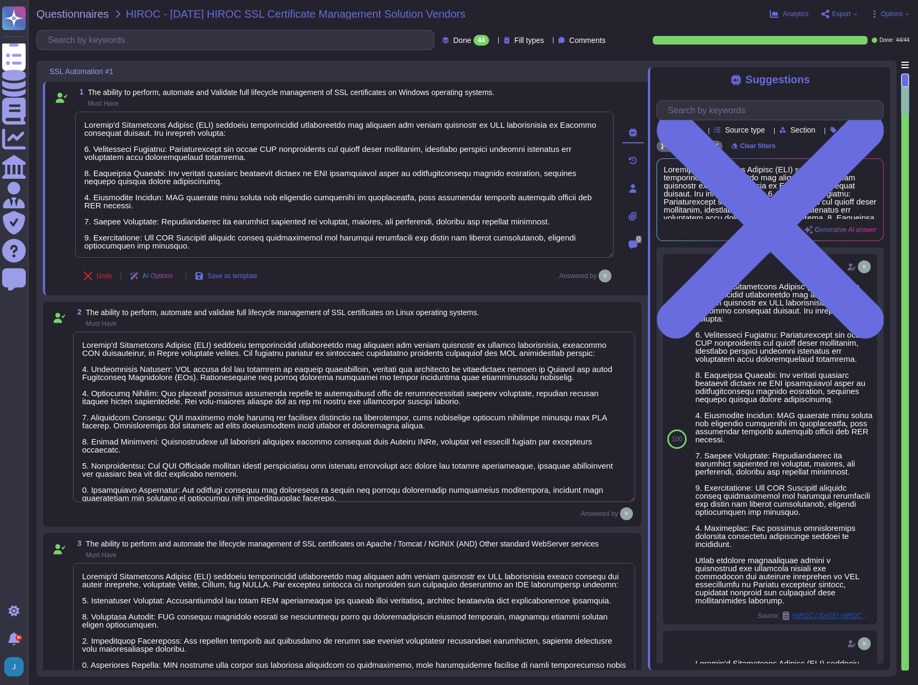
type textarea "Sectigo's Certificate Manager (SCM) provides comprehensive capabilities for man…"
type textarea "Our SCM solution includes domain validation options as part of its features. Fo…"
type textarea "Sectigo's Certificate Manager (SCM) provides comprehensive capabilities for man…"
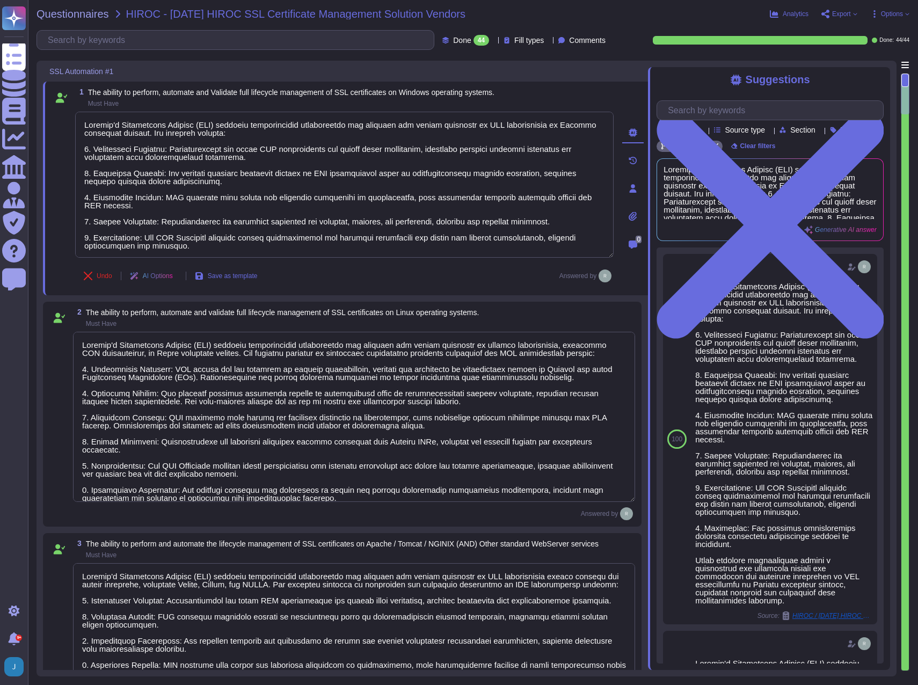
click at [64, 20] on div "Questionnaires HIROC - [DATE] HIROC SSL Certificate Management Solution Vendors…" at bounding box center [473, 342] width 890 height 685
click at [64, 11] on span "Questionnaires" at bounding box center [73, 14] width 73 height 11
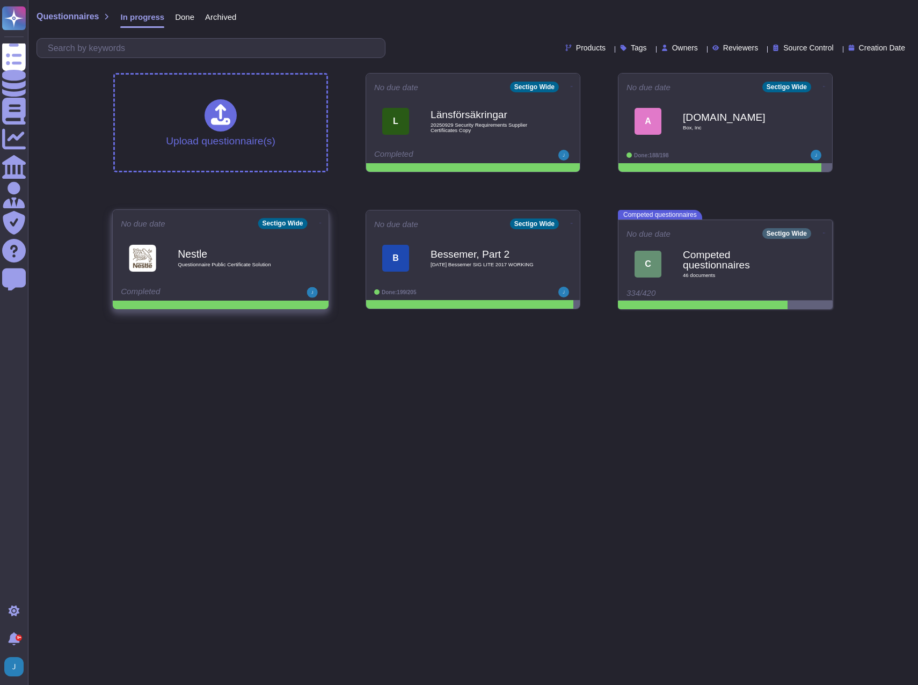
click at [200, 295] on div "Completed" at bounding box center [187, 292] width 133 height 11
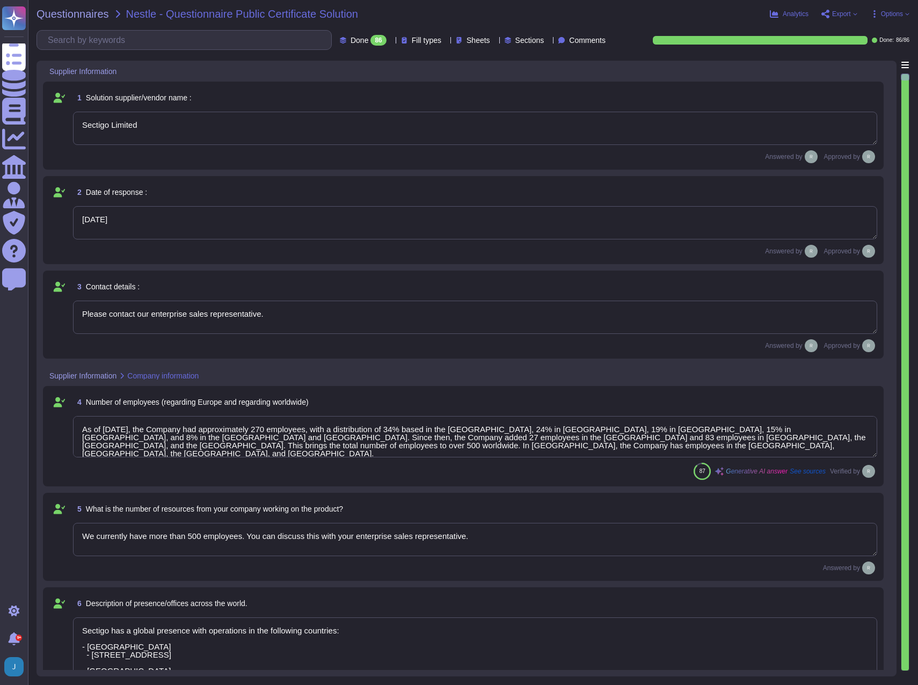
type textarea "Sectigo Limited"
type textarea "[DATE]"
type textarea "Please contact our enterprise sales representative."
type textarea "As of [DATE], the Company had approximately 270 employees, with a distribution …"
type textarea "We currently have more than 500 employees. You can discuss this with your enter…"
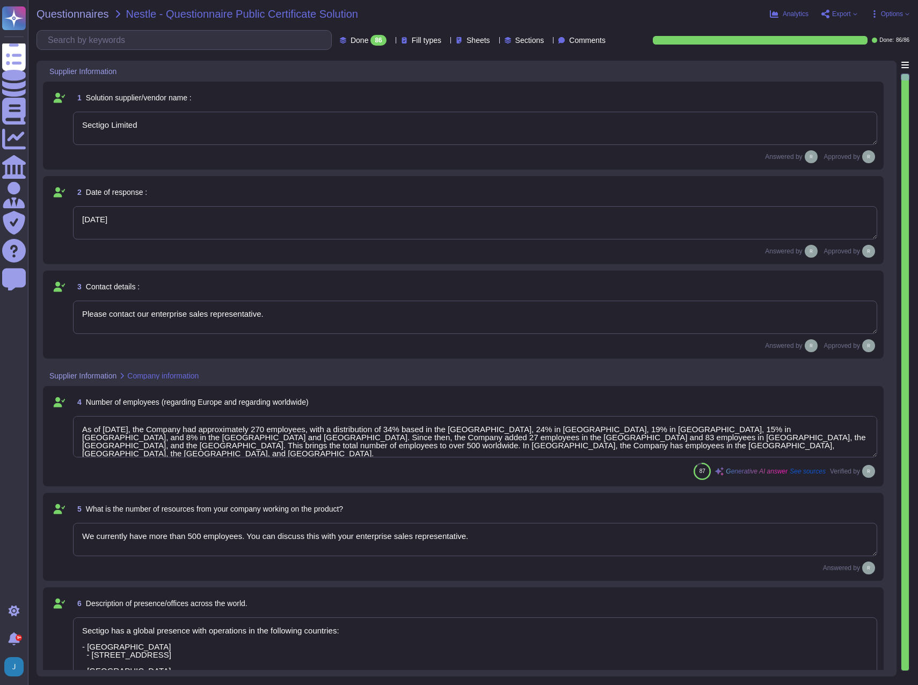
type textarea "Sectigo has a global presence with operations in the following countries: - [GE…"
type textarea "Sectigo has been providing public certificate issuing services for more than 25…"
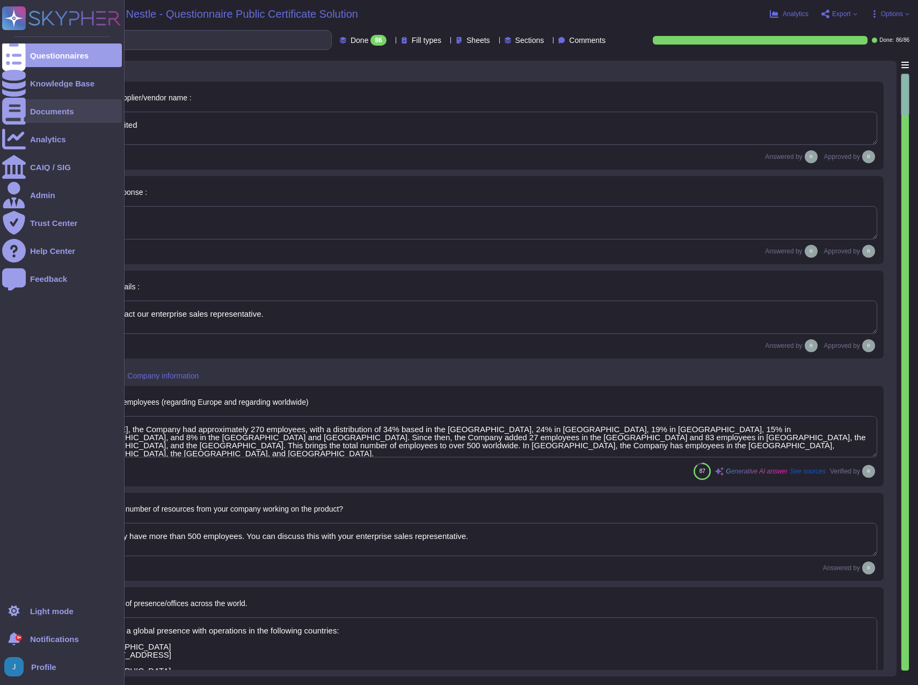
click at [34, 112] on div "Documents" at bounding box center [52, 111] width 44 height 8
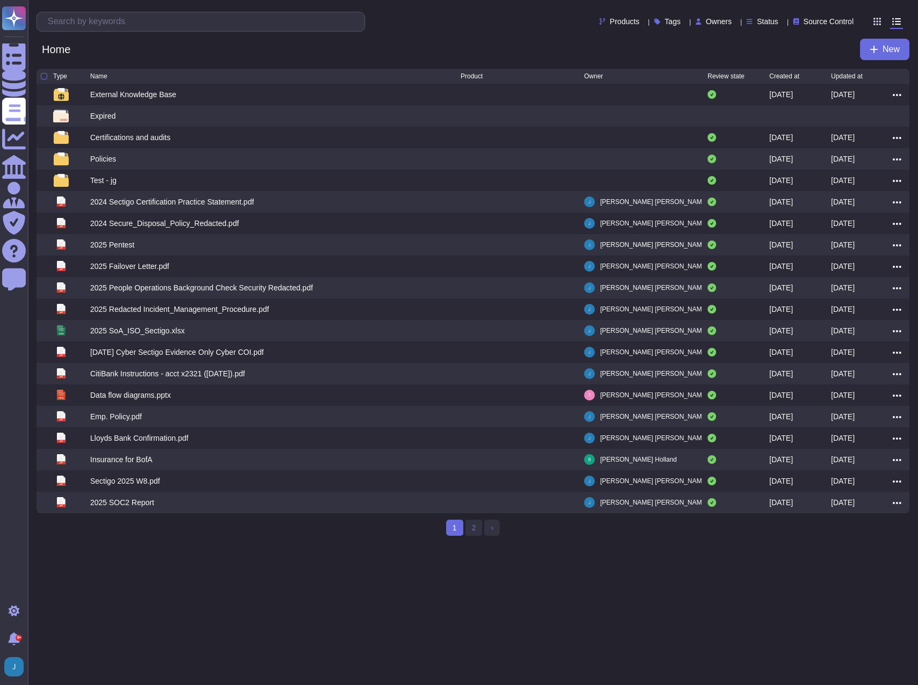
click at [475, 21] on div "Products Tags Owners Status Source Control" at bounding box center [448, 22] width 822 height 20
click at [196, 17] on input "text" at bounding box center [203, 21] width 322 height 19
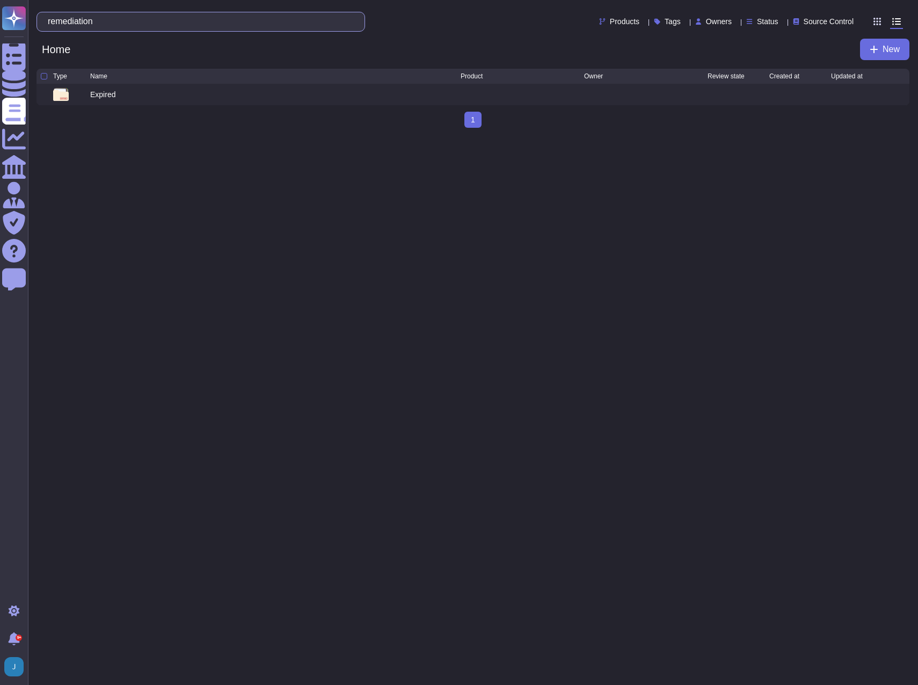
type input "remediation"
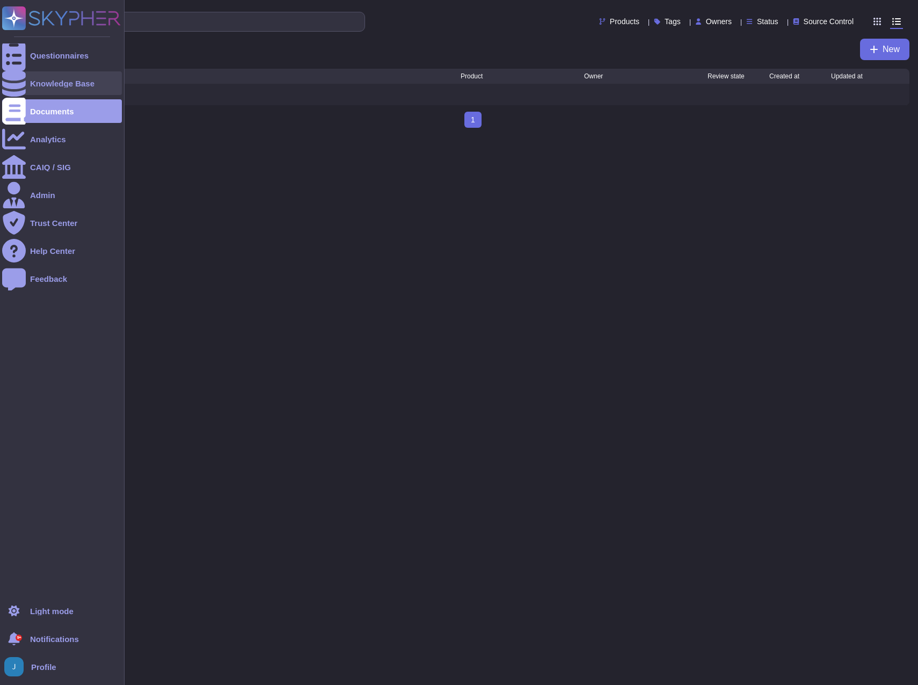
click at [37, 79] on div "Knowledge Base" at bounding box center [62, 83] width 64 height 8
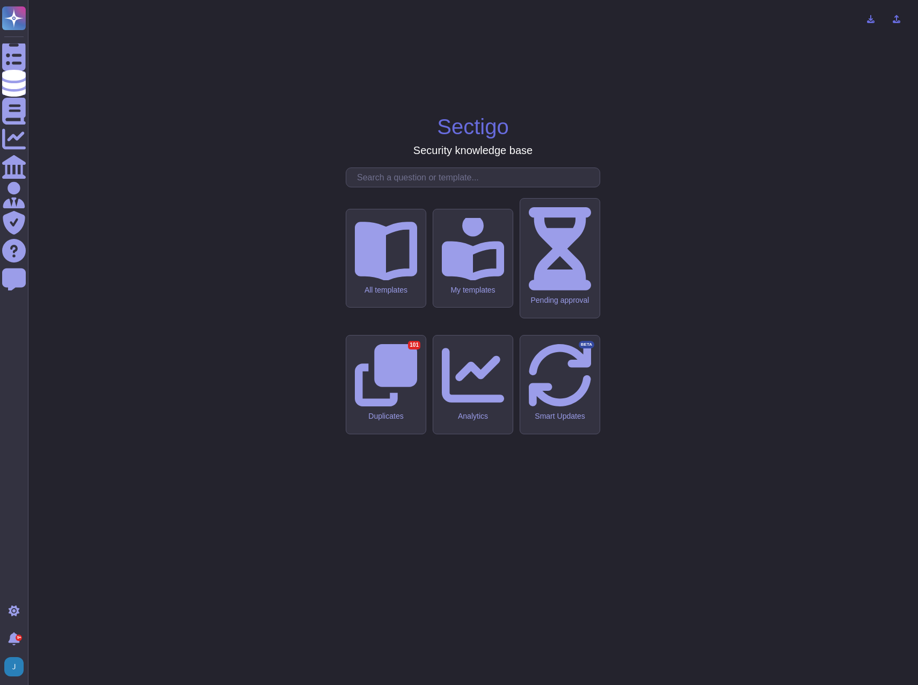
click at [418, 187] on input "text" at bounding box center [476, 177] width 248 height 19
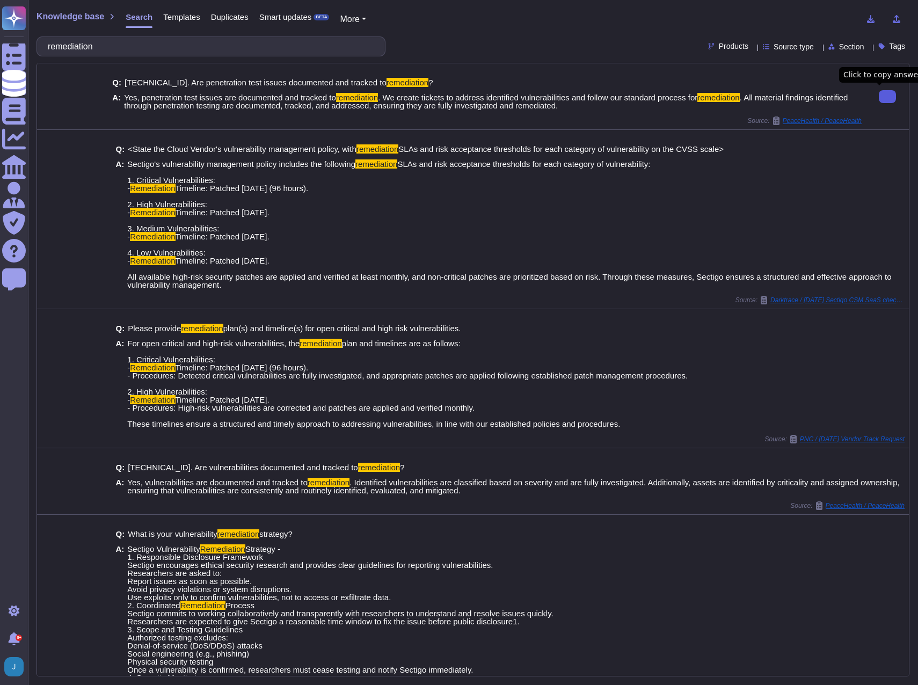
click at [879, 99] on button at bounding box center [887, 96] width 17 height 13
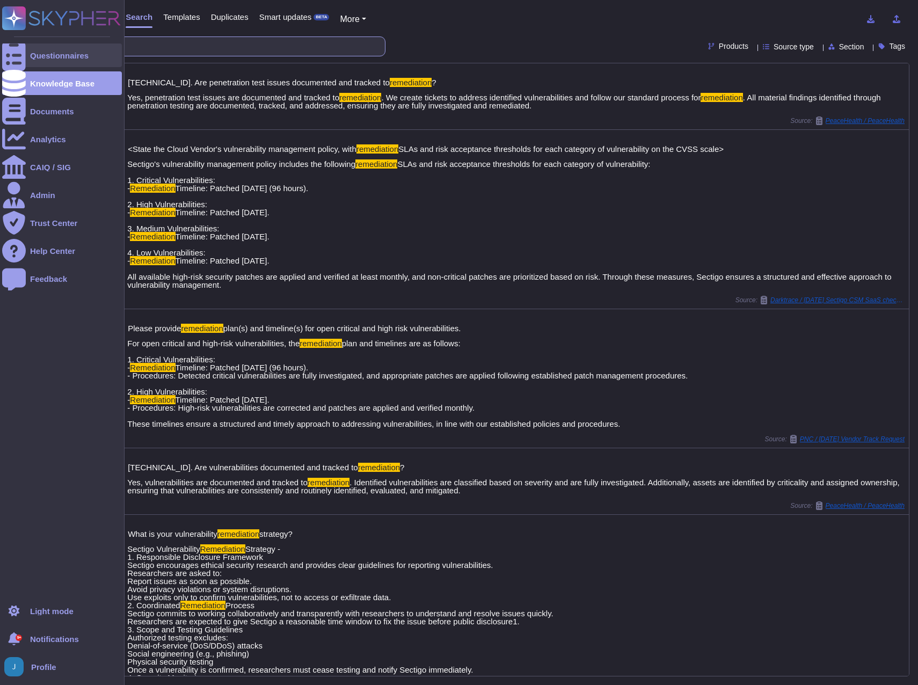
drag, startPoint x: 117, startPoint y: 44, endPoint x: 23, endPoint y: 44, distance: 93.5
click at [23, 44] on div "Questionnaires Knowledge Base Documents Analytics CAIQ / SIG Admin Trust Center…" at bounding box center [459, 342] width 918 height 685
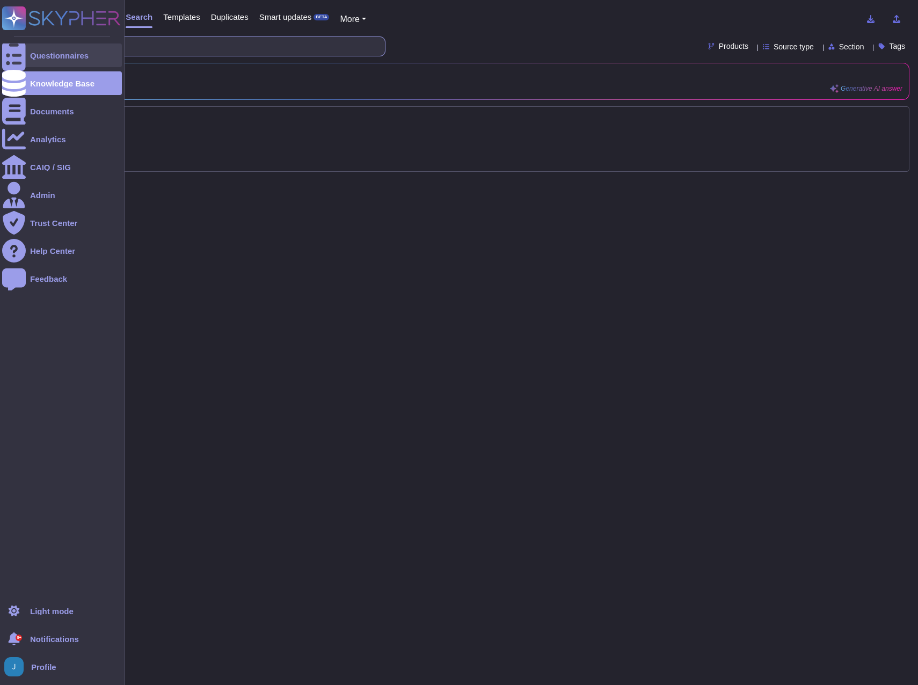
type input "dlp"
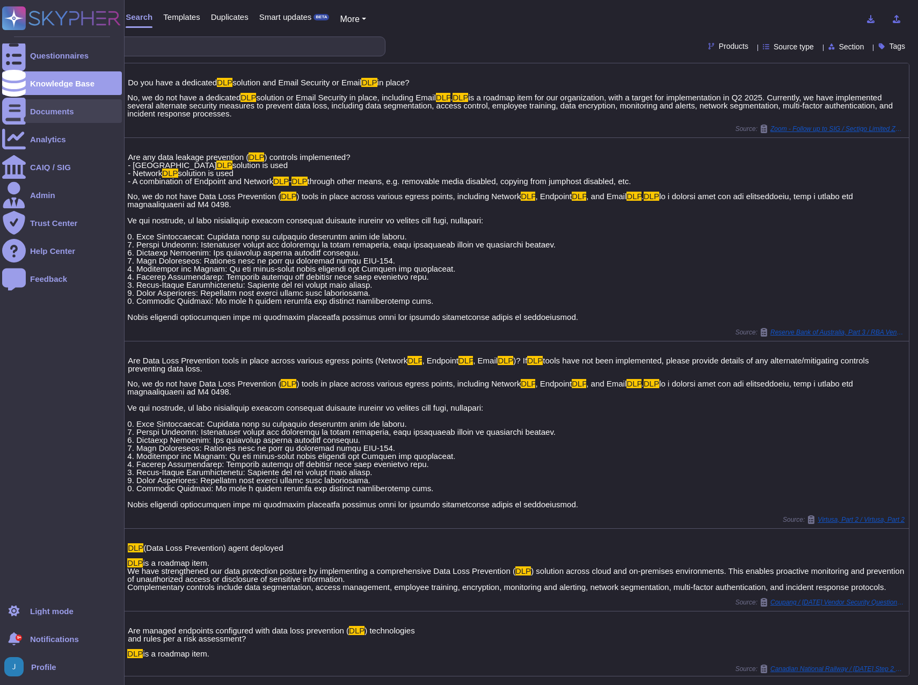
click at [37, 109] on div "Documents" at bounding box center [52, 111] width 44 height 8
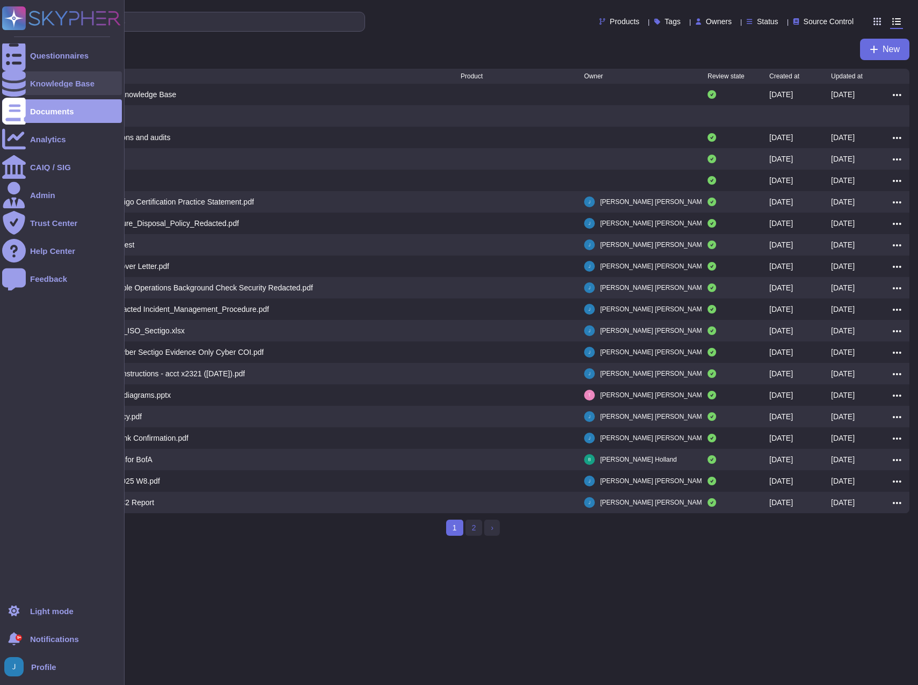
click at [57, 76] on div "Knowledge Base" at bounding box center [62, 83] width 120 height 24
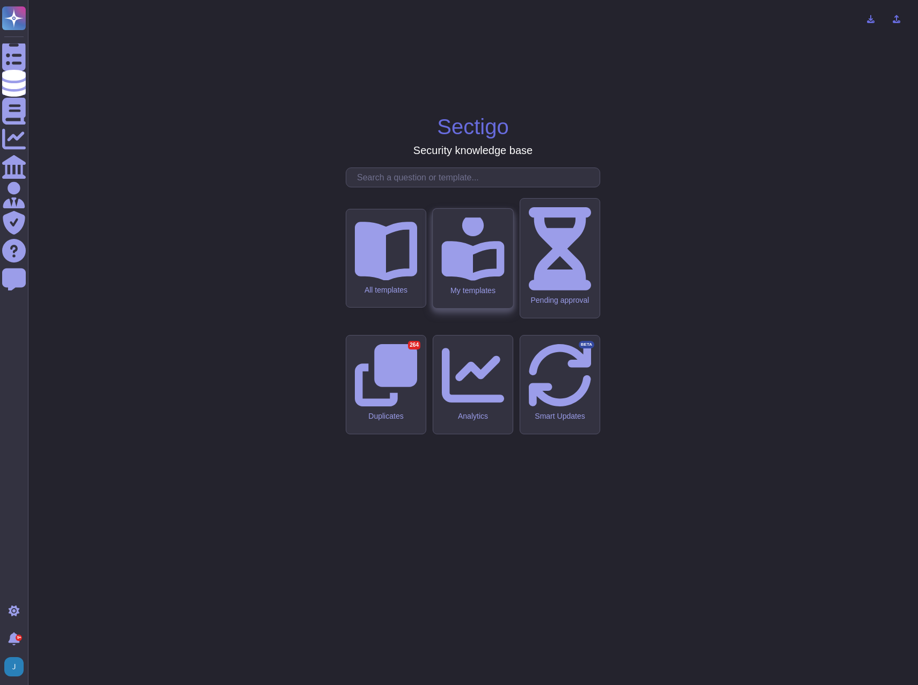
click at [477, 308] on div "My templates" at bounding box center [473, 258] width 80 height 99
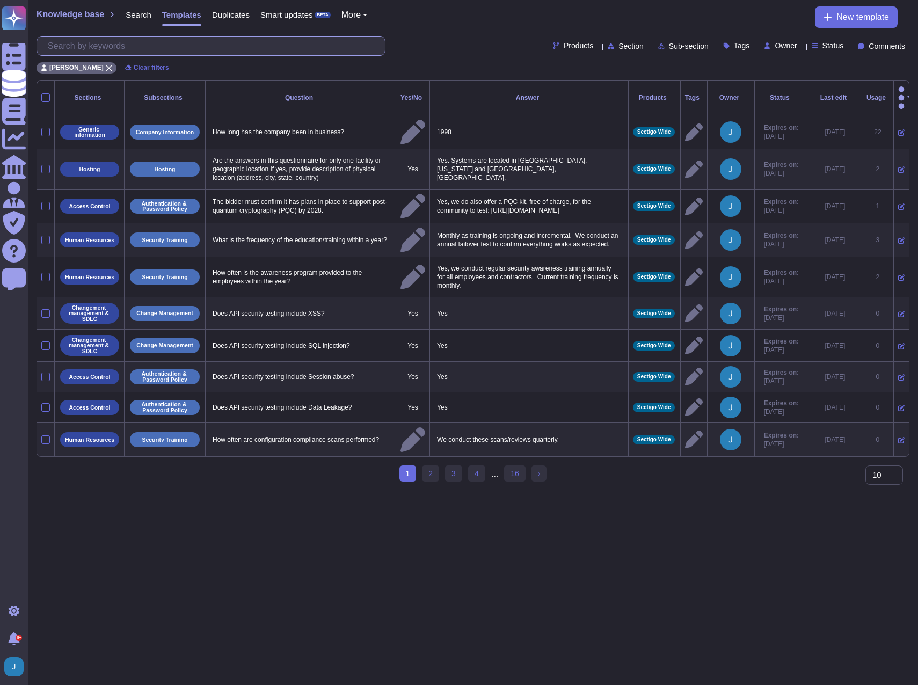
click at [166, 52] on input "text" at bounding box center [213, 46] width 343 height 19
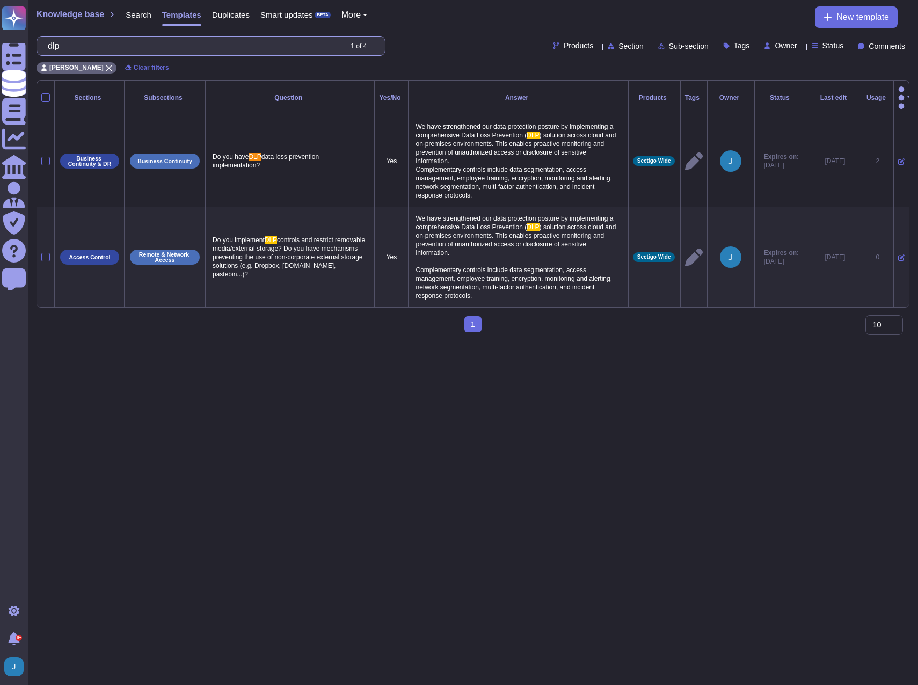
type input "dlp"
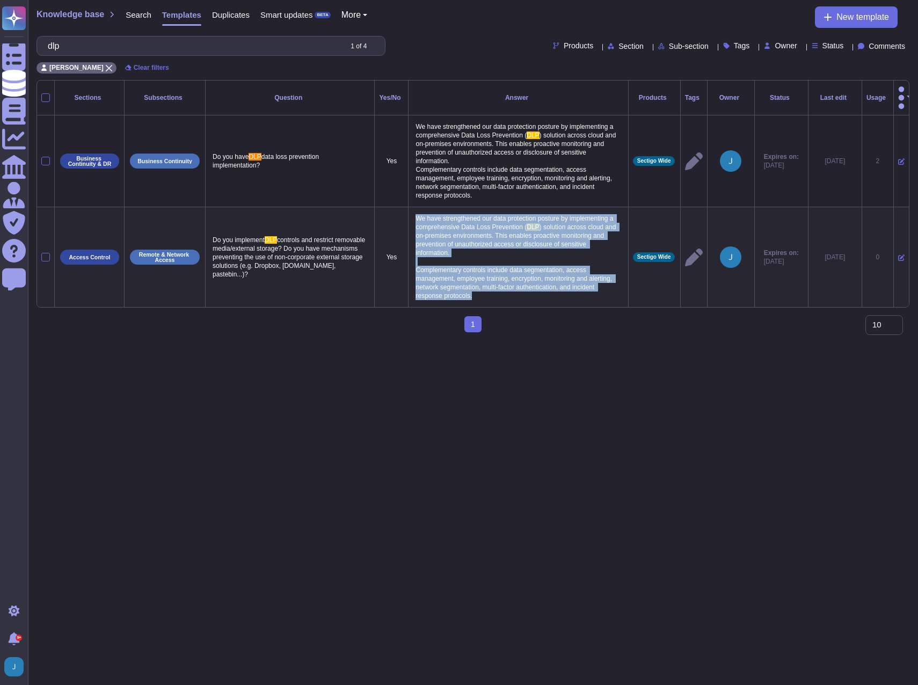
drag, startPoint x: 506, startPoint y: 265, endPoint x: 397, endPoint y: 195, distance: 129.2
click at [413, 212] on p "We have strengthened our data protection posture by implementing a comprehensiv…" at bounding box center [518, 257] width 211 height 91
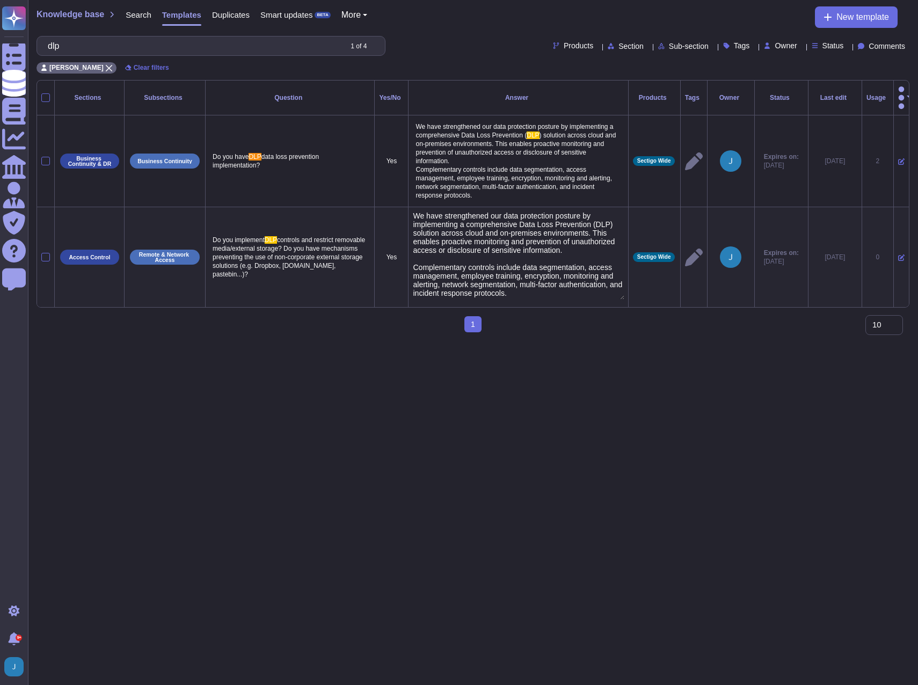
type textarea "We have strengthened our data protection posture by implementing a comprehensiv…"
drag, startPoint x: 511, startPoint y: 279, endPoint x: 391, endPoint y: 199, distance: 143.7
click at [409, 207] on td "We have strengthened our data protection posture by implementing a comprehensiv…" at bounding box center [519, 257] width 220 height 100
drag, startPoint x: 73, startPoint y: 41, endPoint x: 34, endPoint y: 41, distance: 38.7
click at [34, 41] on div "Knowledge base Search Templates Duplicates Smart updates BETA More New template…" at bounding box center [473, 40] width 890 height 80
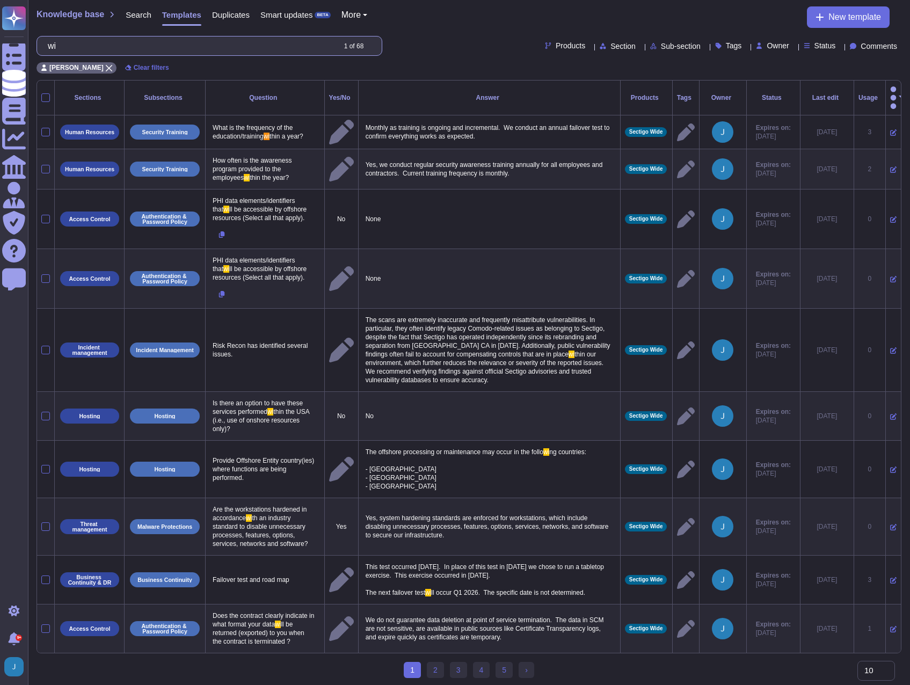
type input "w"
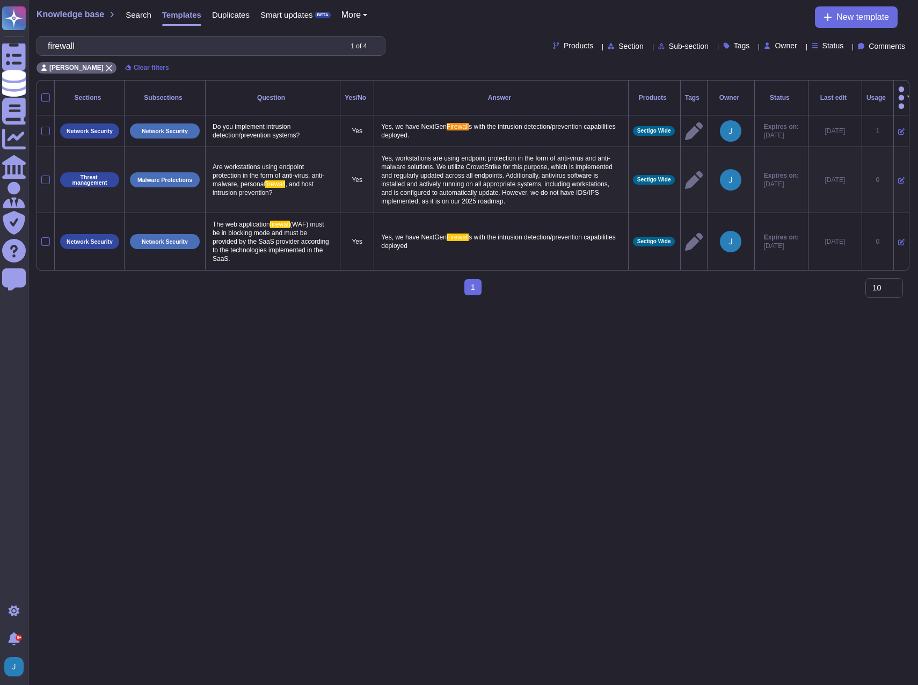
type input "firewall"
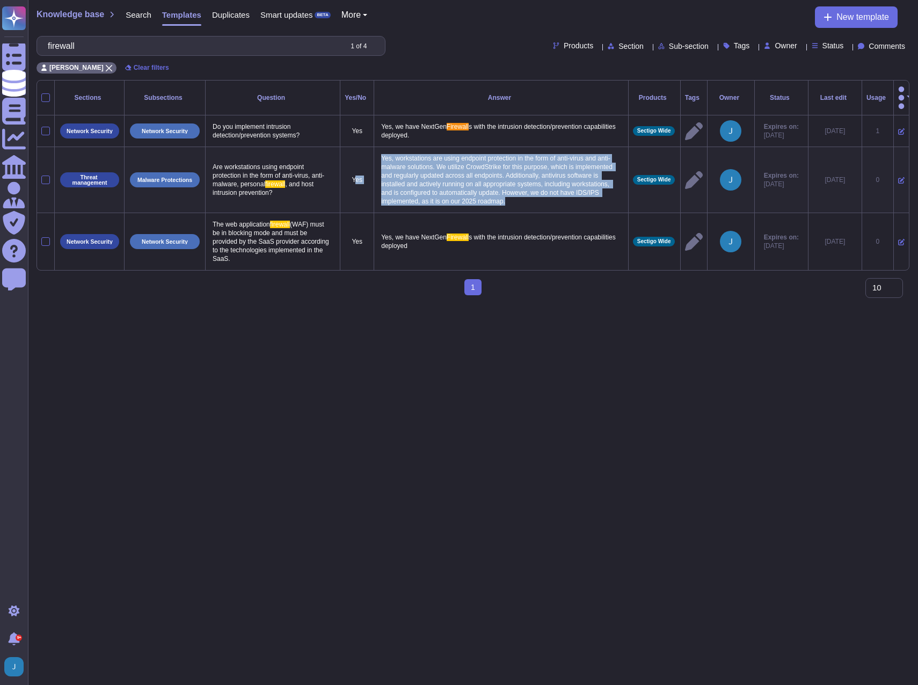
drag, startPoint x: 553, startPoint y: 189, endPoint x: 360, endPoint y: 142, distance: 198.5
click at [349, 147] on tr "Threat management Malware Protections Are workstations using endpoint protectio…" at bounding box center [473, 180] width 872 height 66
copy tr "s Yes, workstations are using endpoint protection in the form of anti-virus and…"
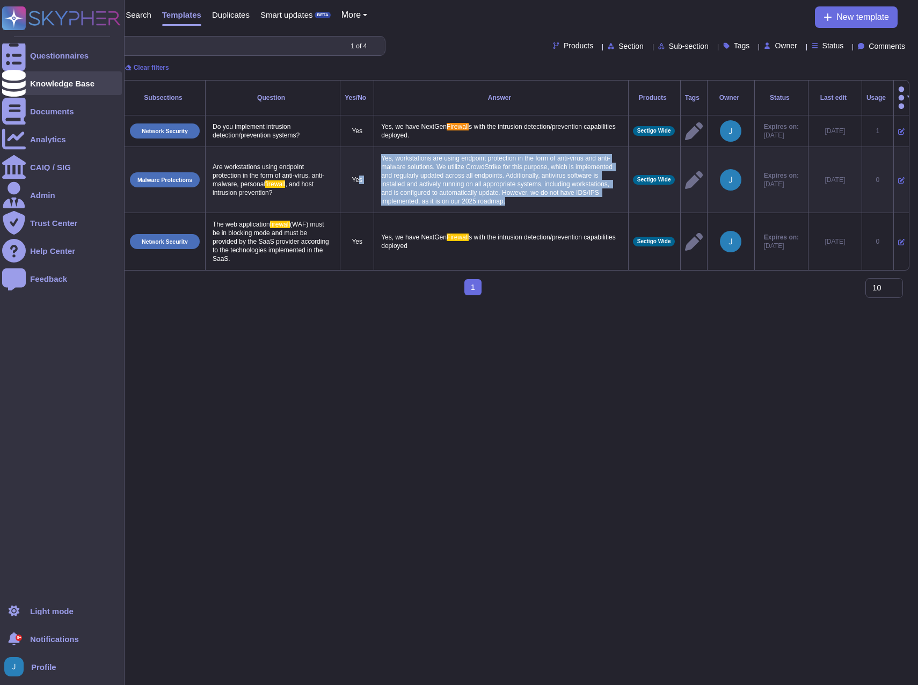
click at [23, 78] on div at bounding box center [14, 83] width 24 height 24
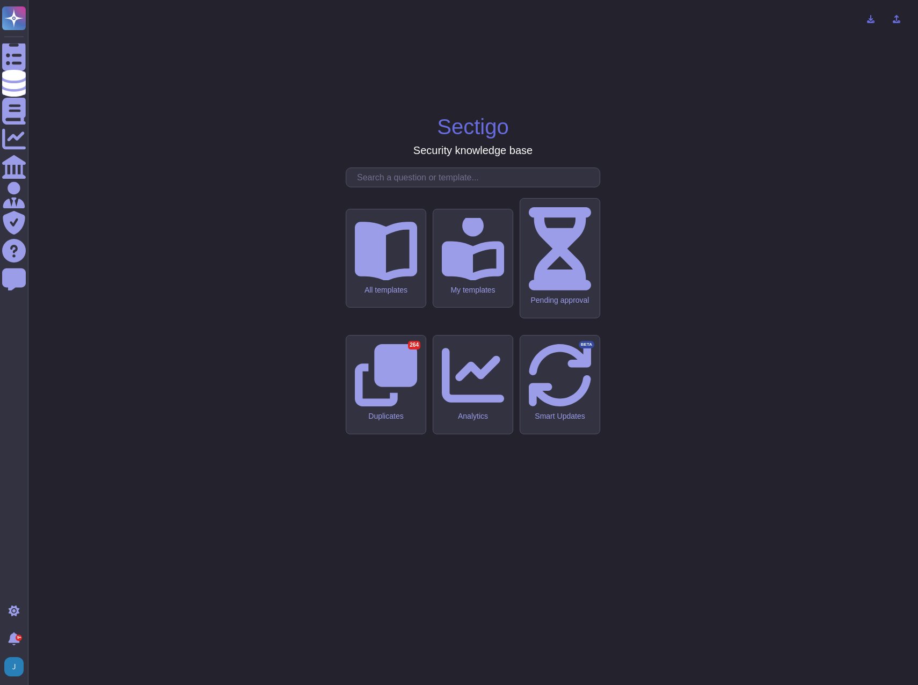
click at [424, 187] on input "text" at bounding box center [476, 177] width 248 height 19
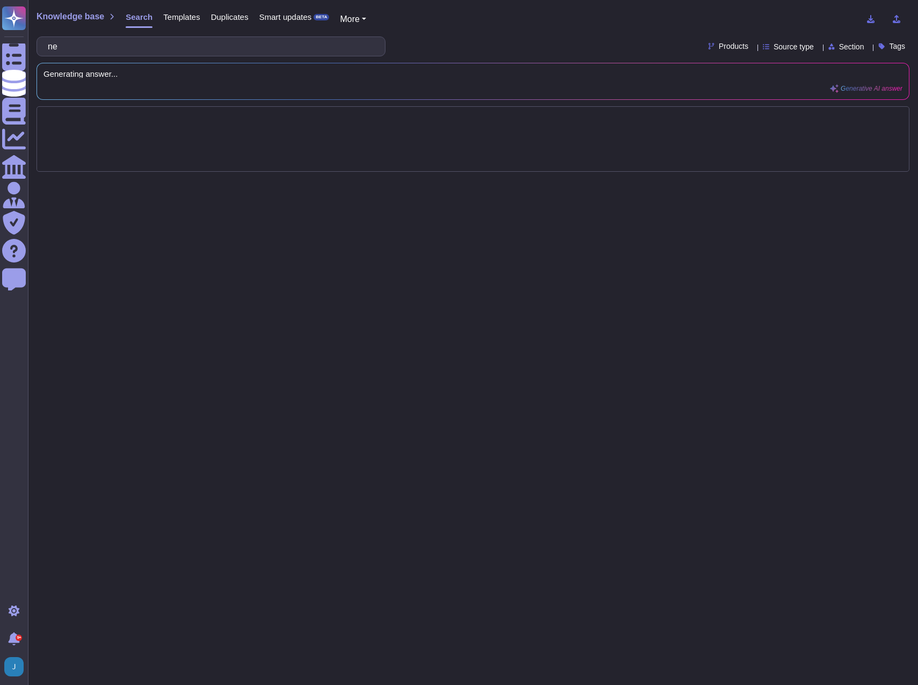
type input "n"
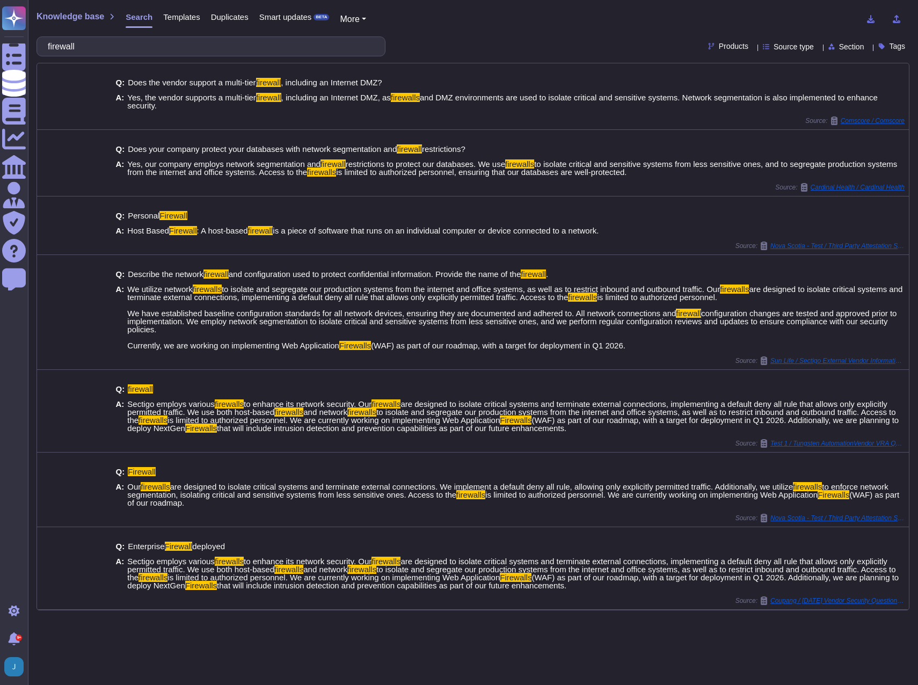
click at [186, 44] on input "firewall" at bounding box center [208, 46] width 332 height 19
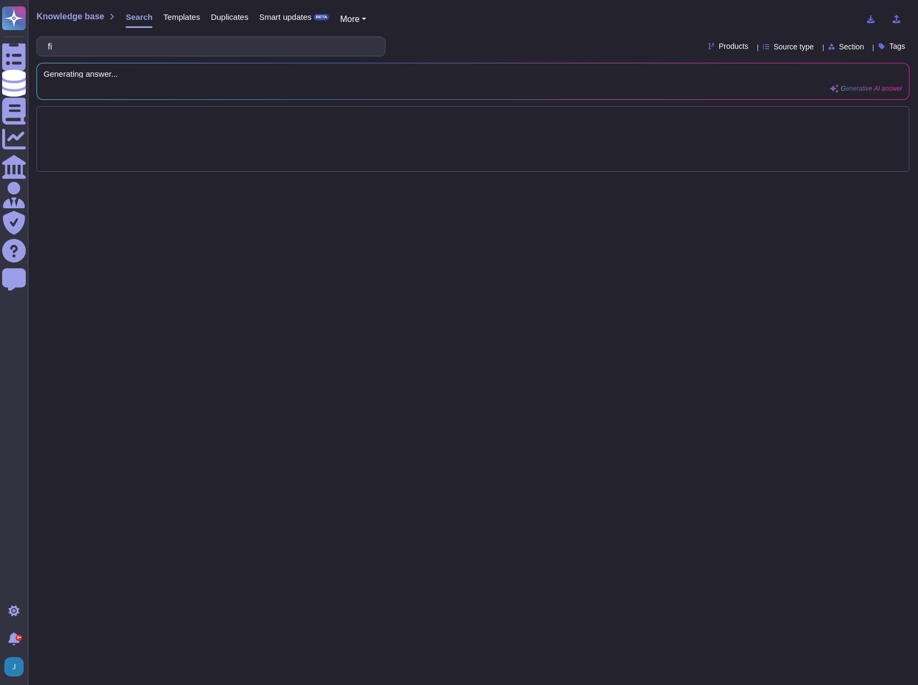
type input "f"
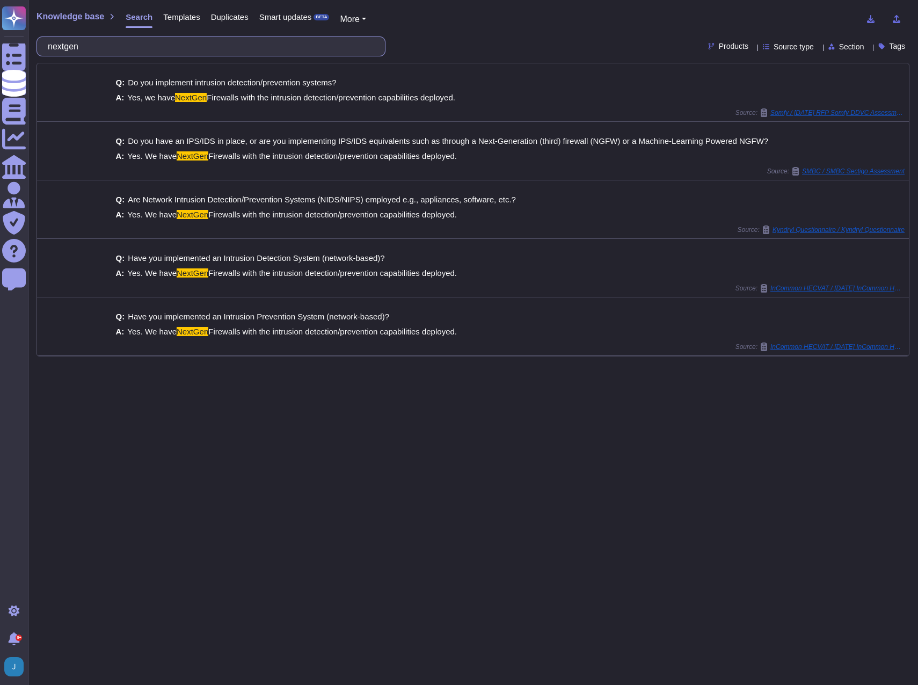
drag, startPoint x: 117, startPoint y: 41, endPoint x: 35, endPoint y: 36, distance: 81.8
click at [35, 36] on div "Knowledge base Search Templates Duplicates Smart updates BETA More nextgen Prod…" at bounding box center [473, 342] width 890 height 685
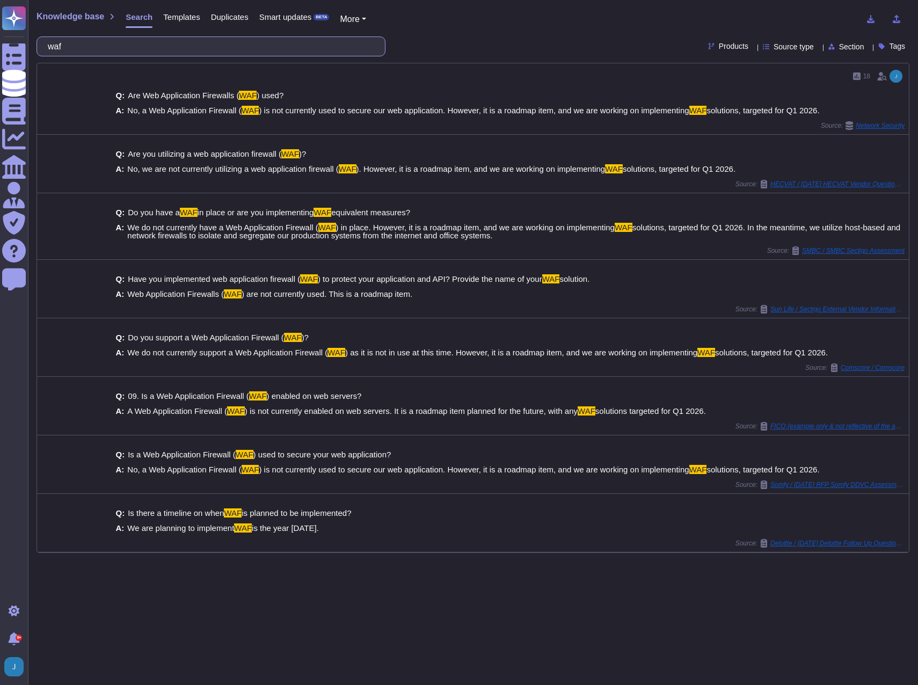
drag, startPoint x: 85, startPoint y: 48, endPoint x: 56, endPoint y: 48, distance: 29.5
click at [56, 48] on input "waf" at bounding box center [208, 46] width 332 height 19
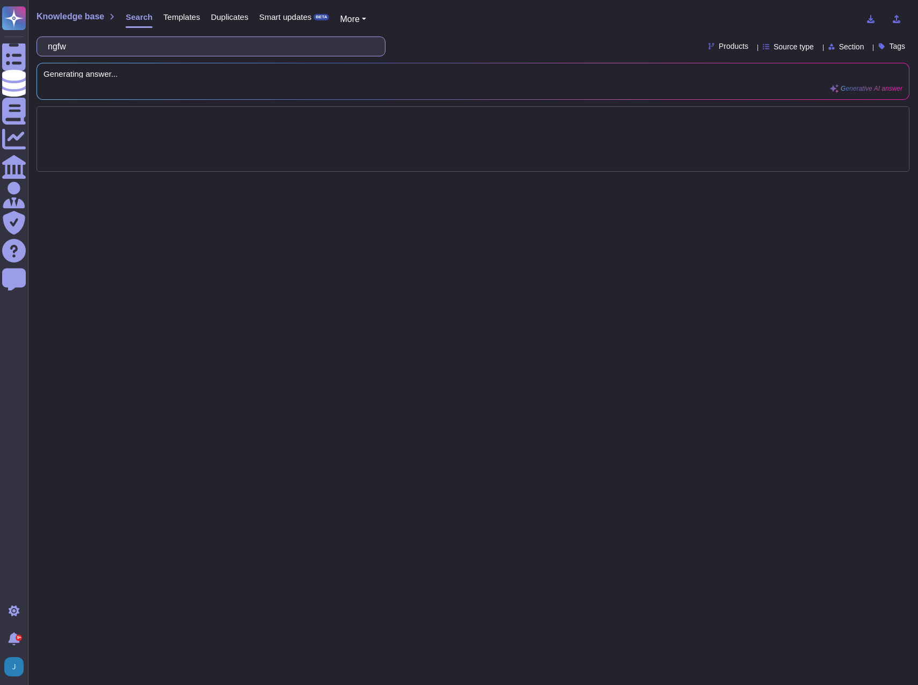
type input "ngfw"
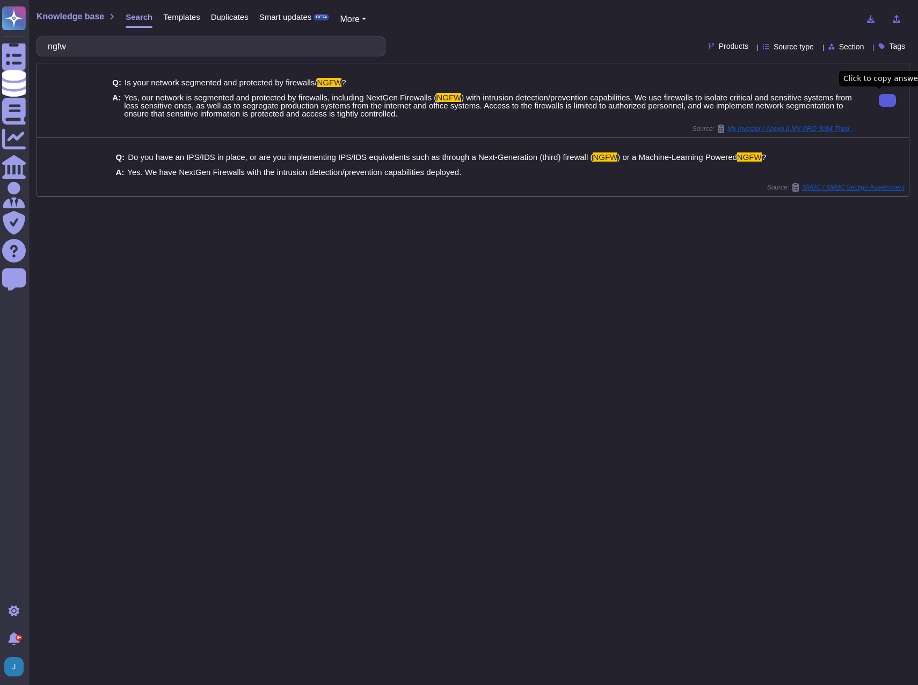
click at [879, 96] on button at bounding box center [887, 100] width 17 height 13
